Goal: Find specific page/section: Find specific page/section

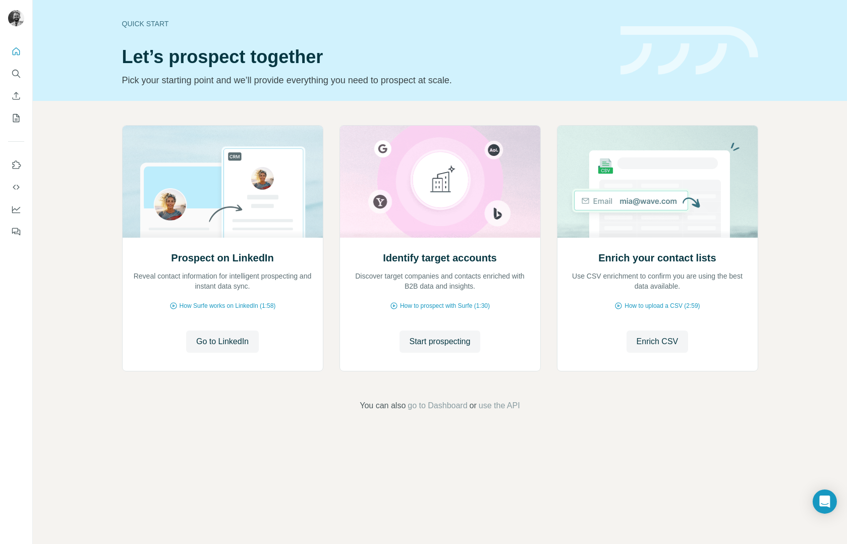
click at [16, 132] on div at bounding box center [16, 138] width 32 height 204
click at [14, 119] on icon "My lists" at bounding box center [16, 118] width 10 height 10
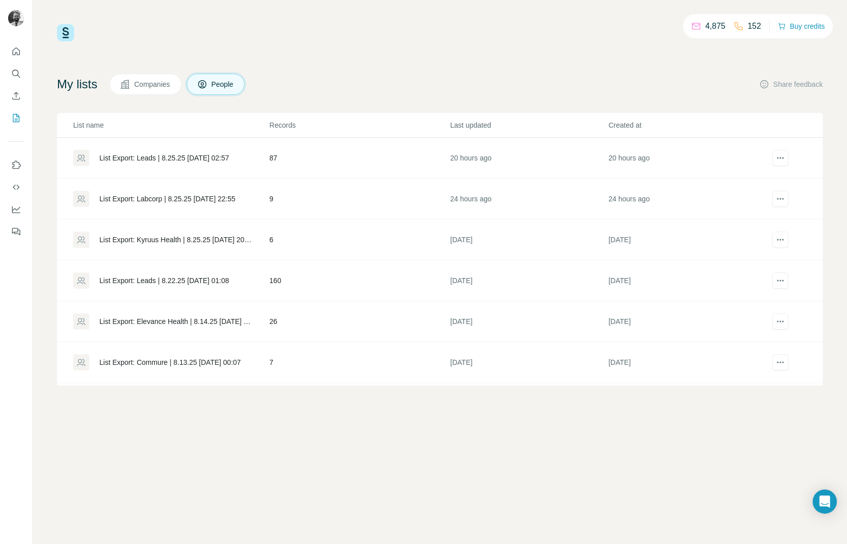
click at [225, 199] on div "List Export: Labcorp | 8.25.25 [DATE] 22:55" at bounding box center [167, 199] width 136 height 10
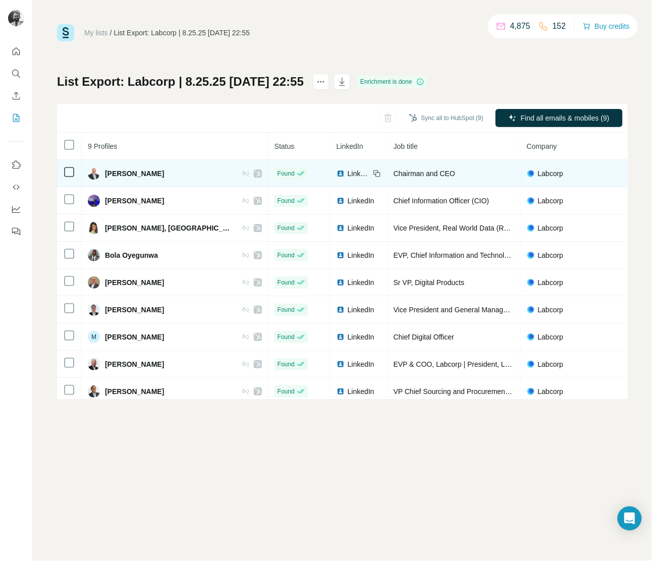
drag, startPoint x: 165, startPoint y: 176, endPoint x: 107, endPoint y: 175, distance: 57.5
click at [107, 175] on div "[PERSON_NAME]" at bounding box center [175, 174] width 174 height 12
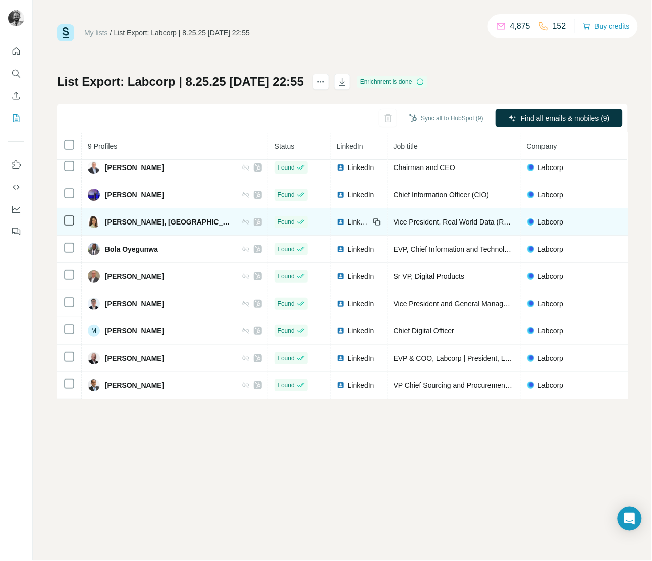
scroll to position [10, 0]
